Goal: Connect with others: Connect with others

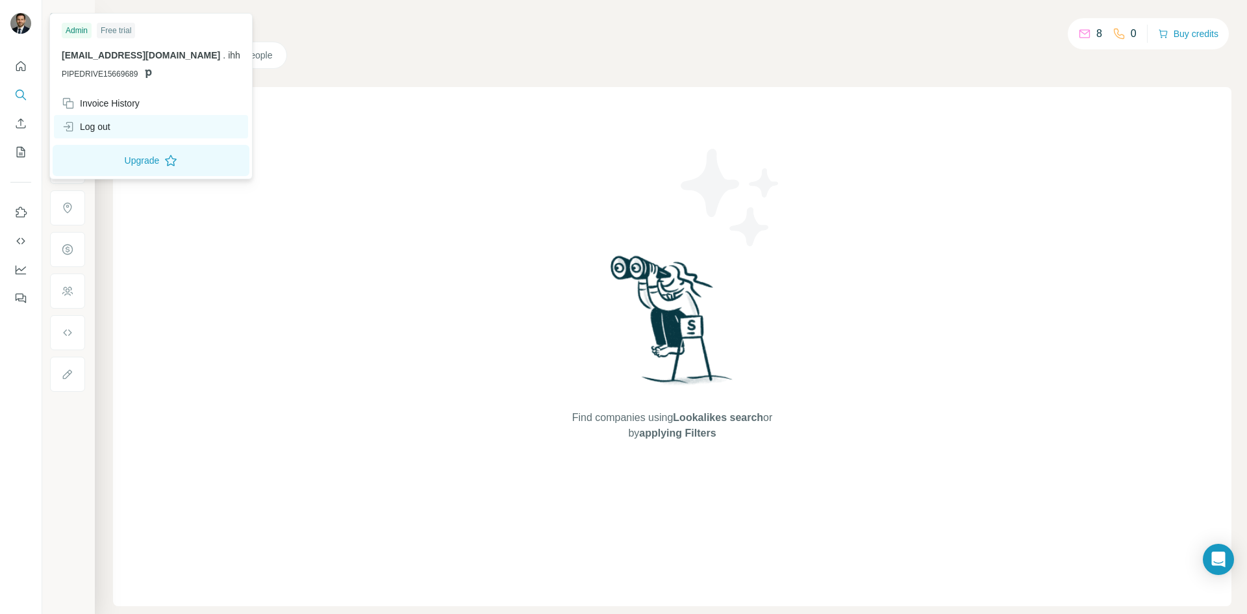
click at [110, 127] on div "Log out" at bounding box center [86, 126] width 49 height 13
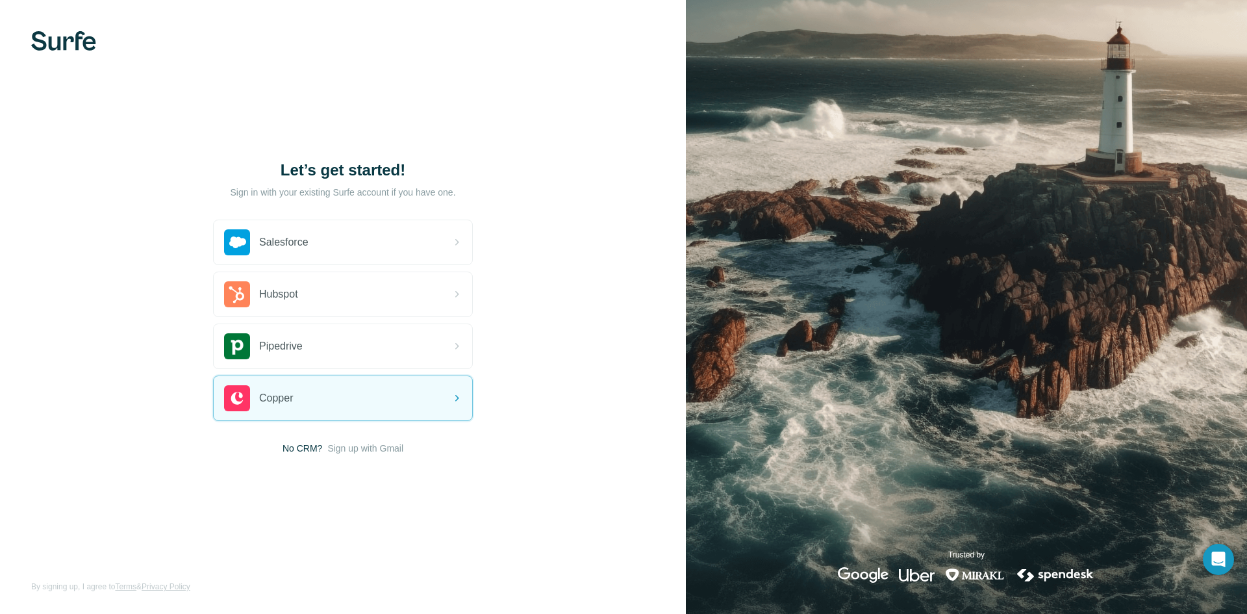
click at [366, 447] on span "Sign up with Gmail" at bounding box center [365, 448] width 76 height 13
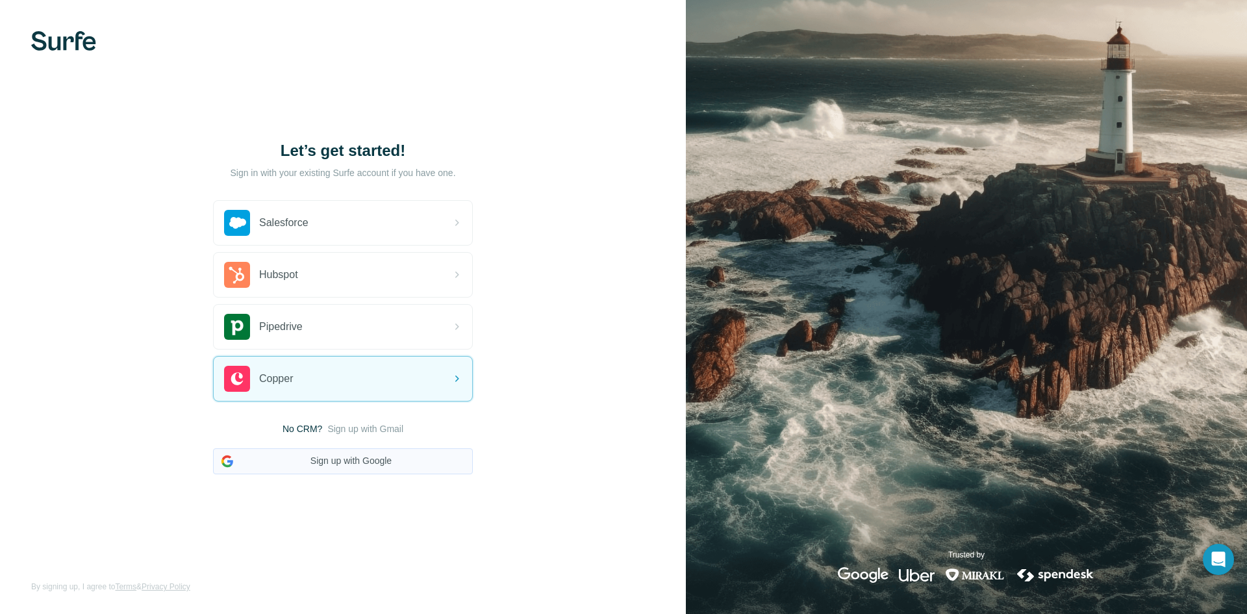
click at [364, 456] on button "Sign up with Google" at bounding box center [343, 461] width 260 height 26
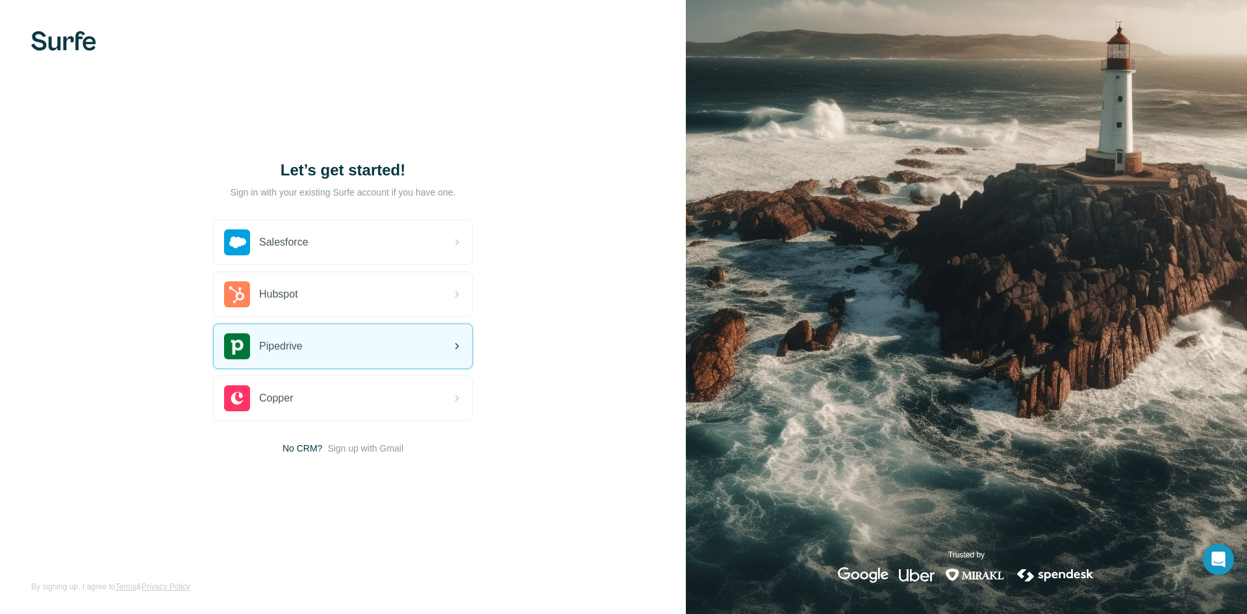
click at [332, 341] on div "Pipedrive" at bounding box center [343, 346] width 258 height 44
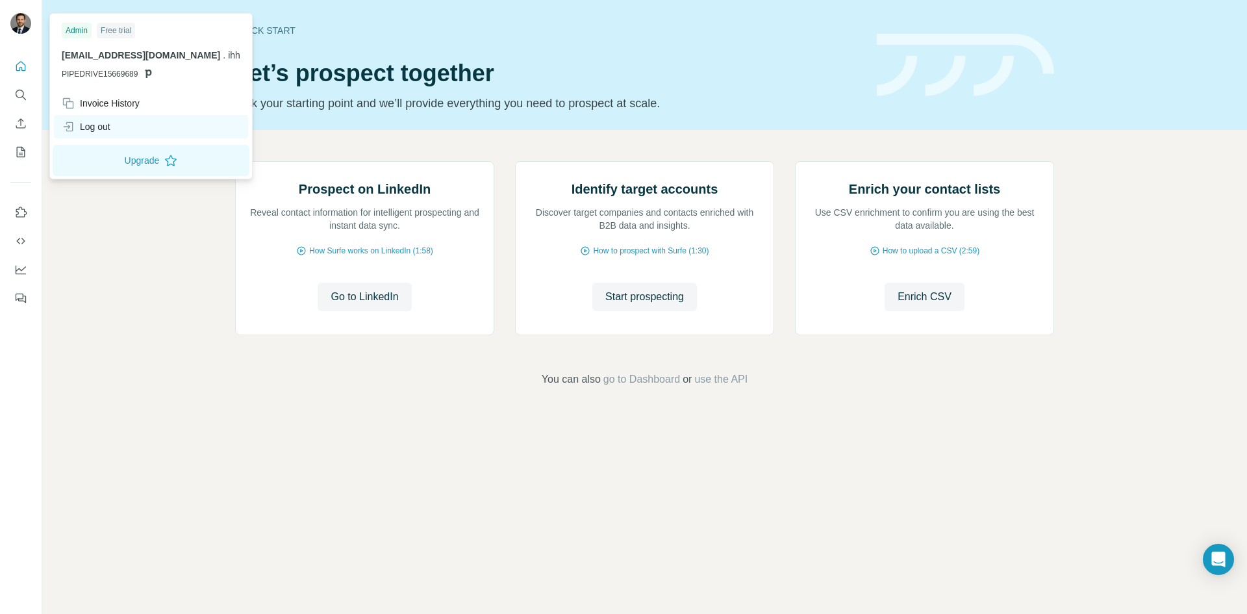
click at [118, 129] on div "Log out" at bounding box center [151, 126] width 194 height 23
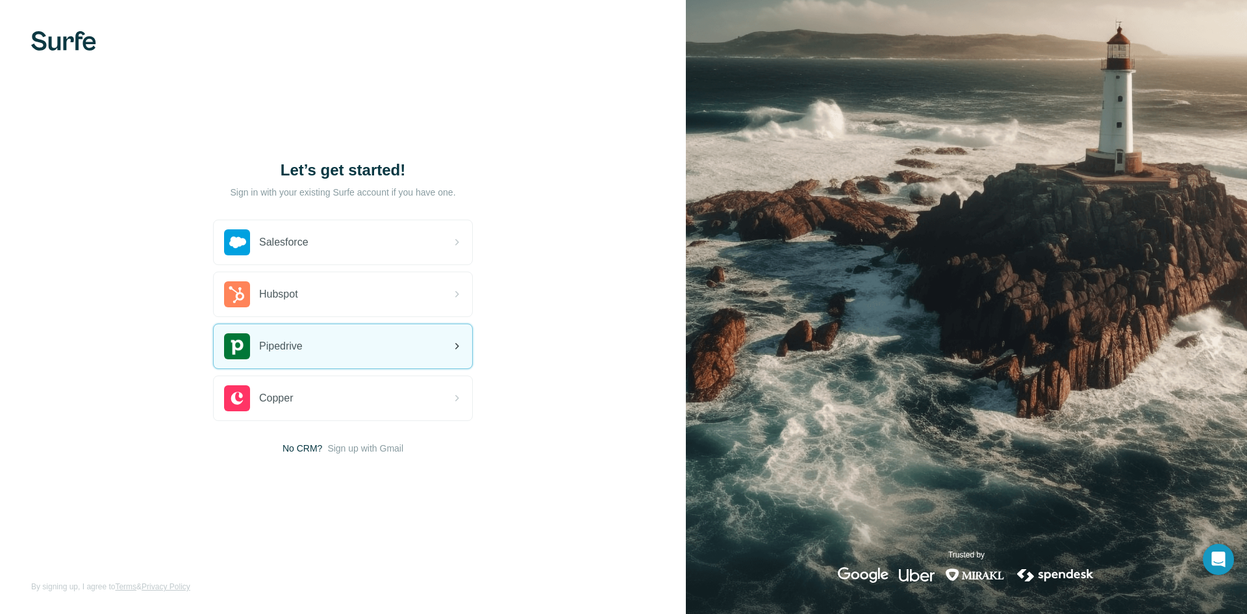
click at [348, 340] on div "Pipedrive" at bounding box center [343, 346] width 258 height 44
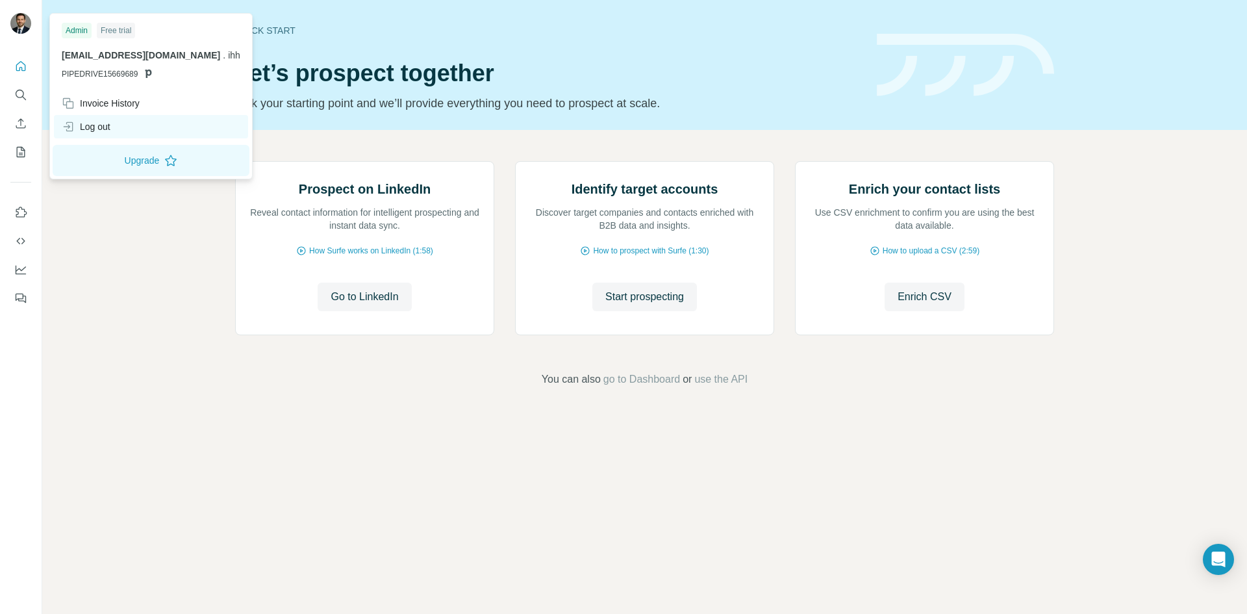
click at [99, 121] on div "Log out" at bounding box center [86, 126] width 49 height 13
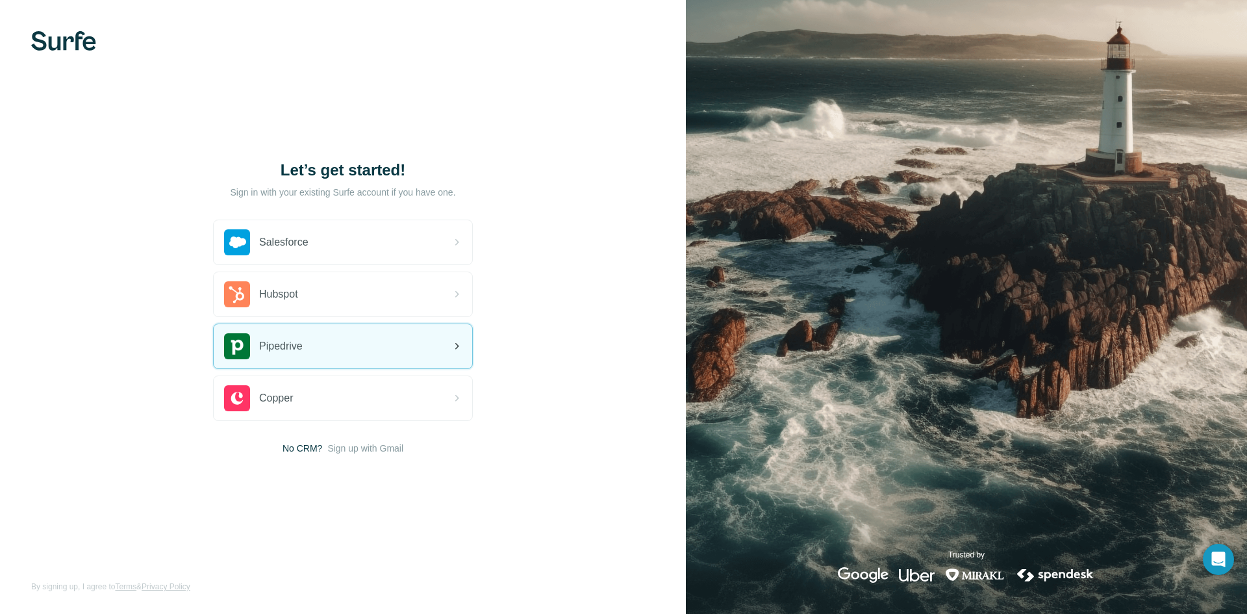
click at [335, 342] on div "Pipedrive" at bounding box center [343, 346] width 258 height 44
click at [418, 344] on div "Pipedrive" at bounding box center [343, 346] width 258 height 44
drag, startPoint x: 353, startPoint y: 353, endPoint x: 362, endPoint y: 353, distance: 8.4
click at [354, 353] on div "Pipedrive" at bounding box center [343, 346] width 258 height 44
